Goal: Find specific page/section: Find specific page/section

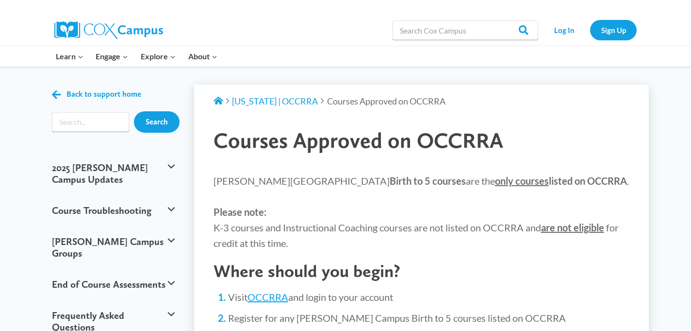
scroll to position [4, 0]
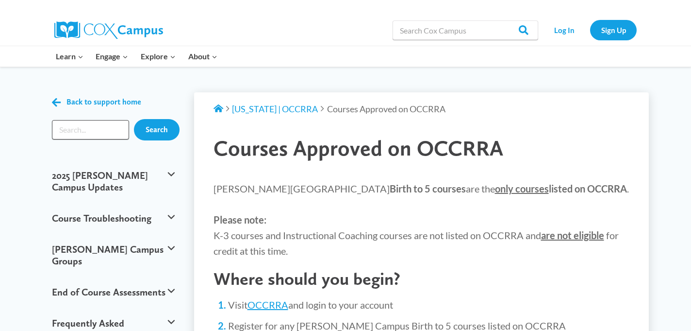
click at [102, 129] on input "Search input" at bounding box center [90, 129] width 77 height 19
type input "st10128746"
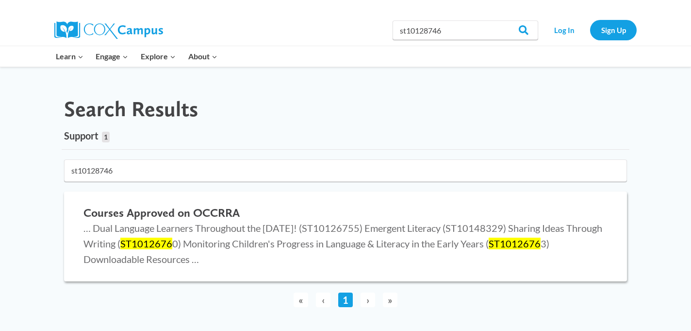
click at [182, 215] on h2 "Courses Approved on OCCRRA" at bounding box center [346, 213] width 524 height 14
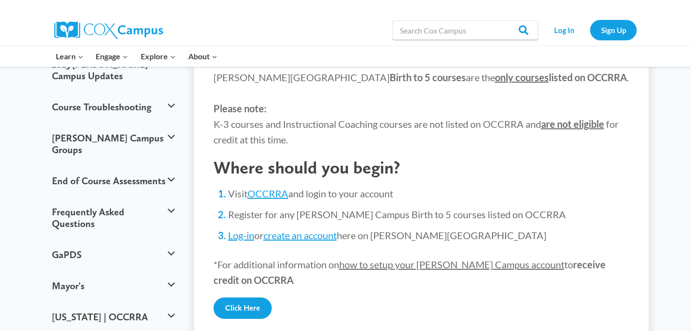
scroll to position [115, 0]
